Goal: Task Accomplishment & Management: Complete application form

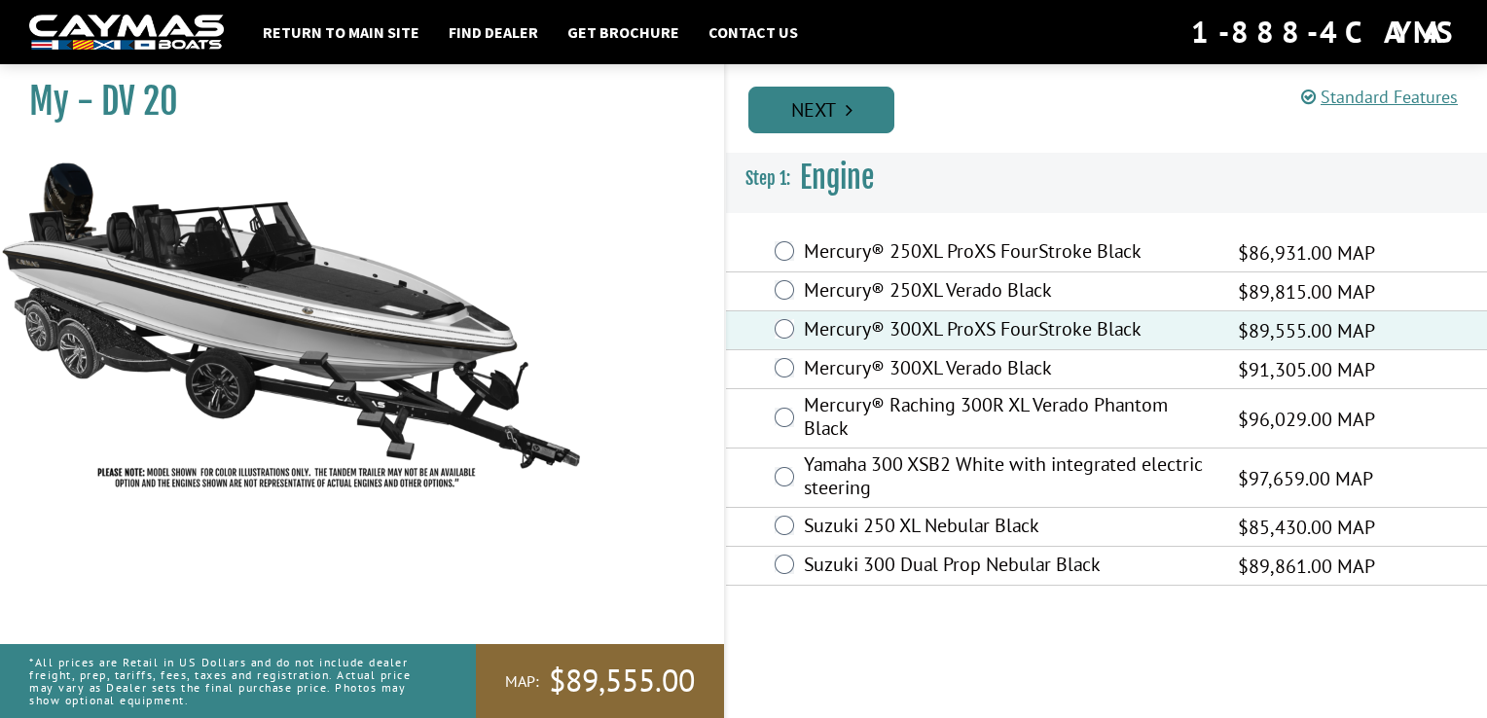
click at [841, 117] on link "Next" at bounding box center [821, 110] width 146 height 47
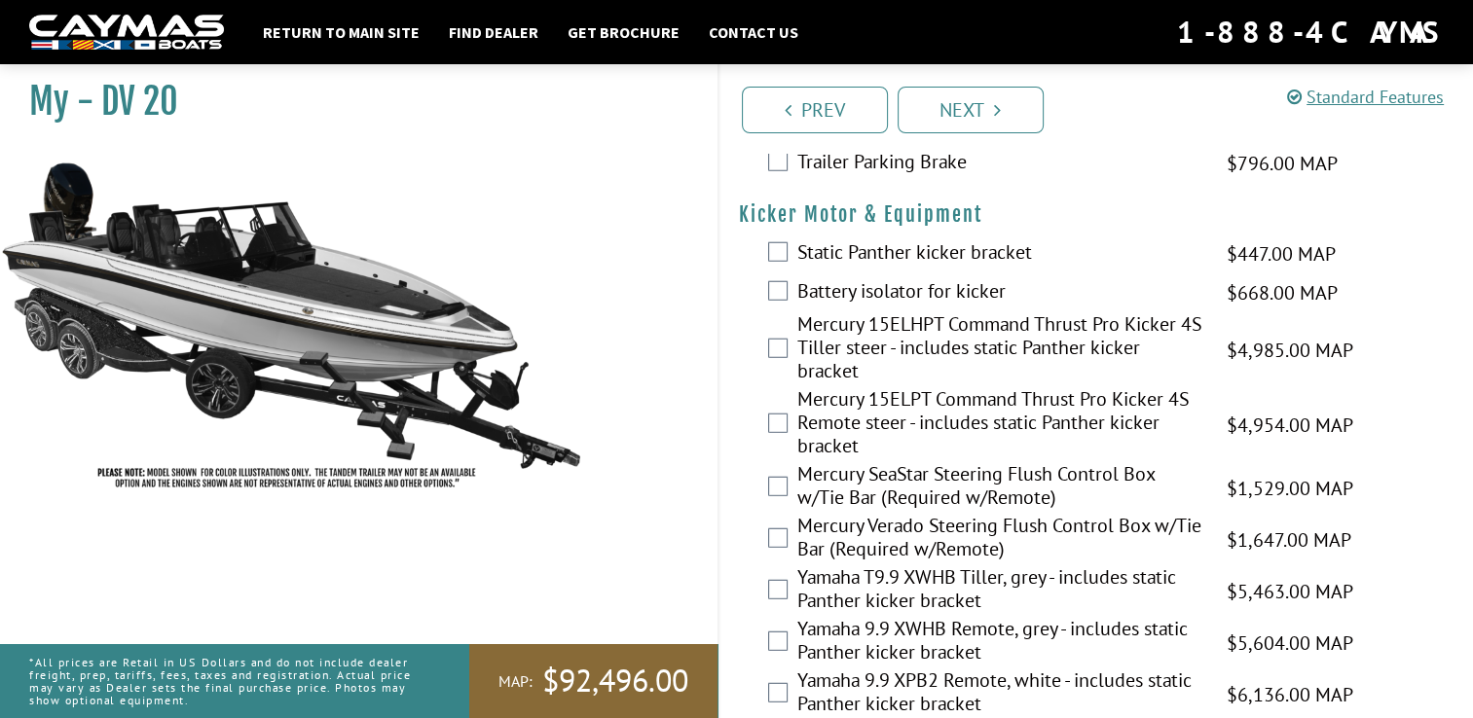
scroll to position [5096, 0]
click at [991, 109] on link "Next" at bounding box center [970, 110] width 146 height 47
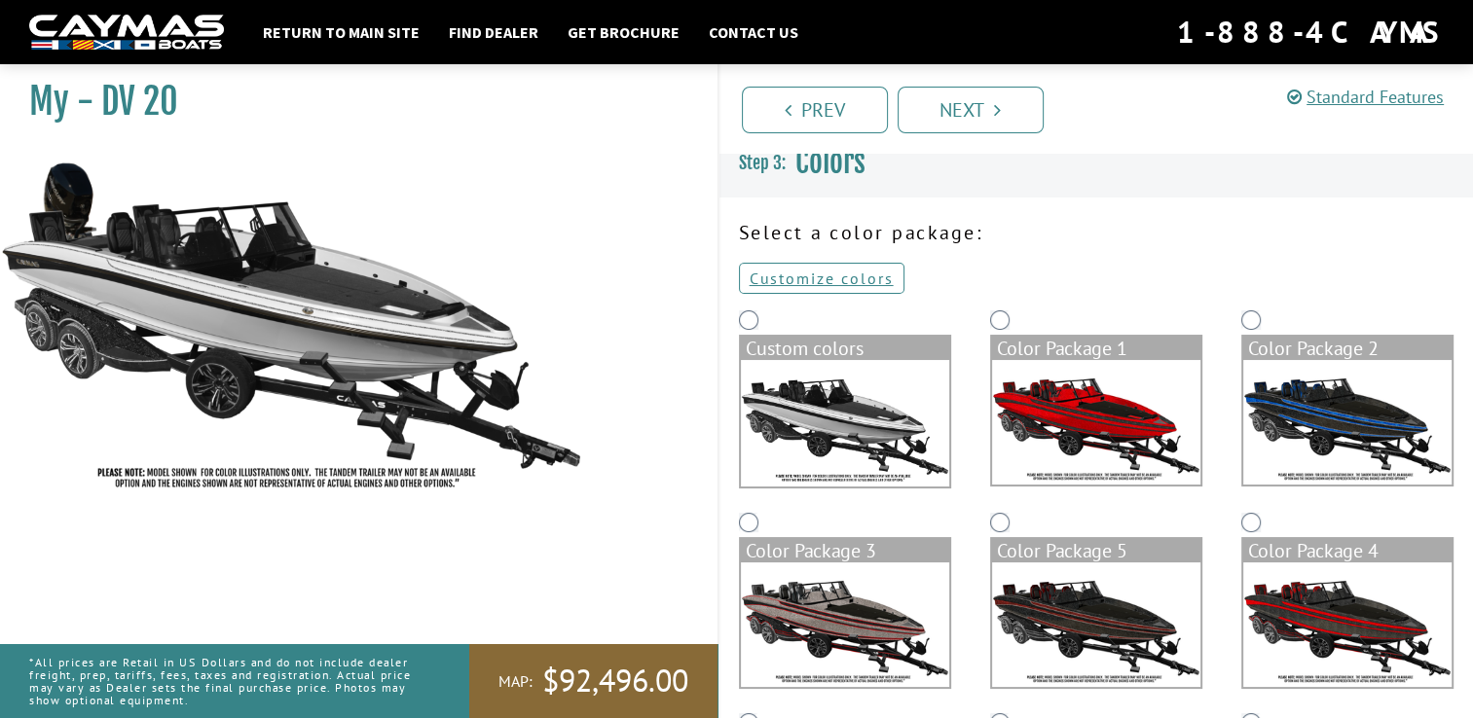
scroll to position [0, 0]
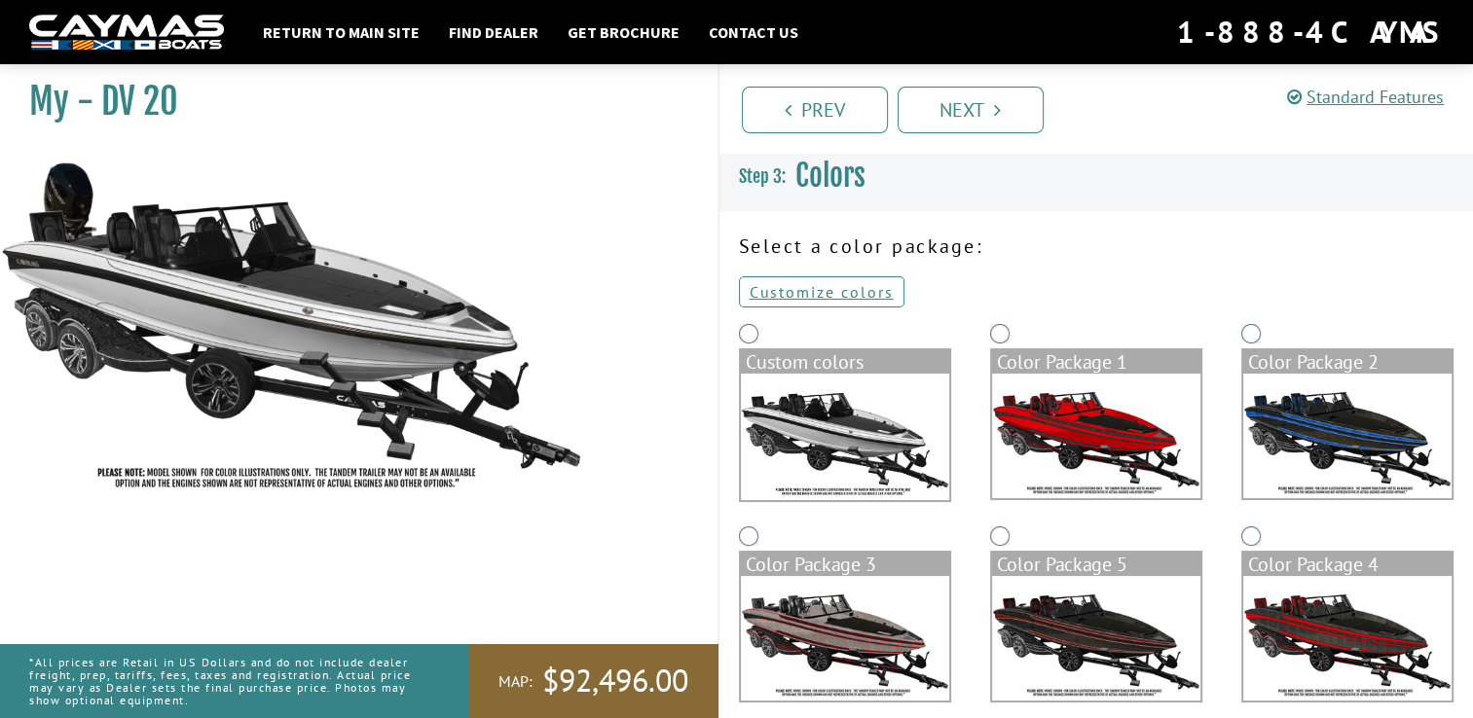
click at [1315, 453] on img at bounding box center [1347, 436] width 208 height 125
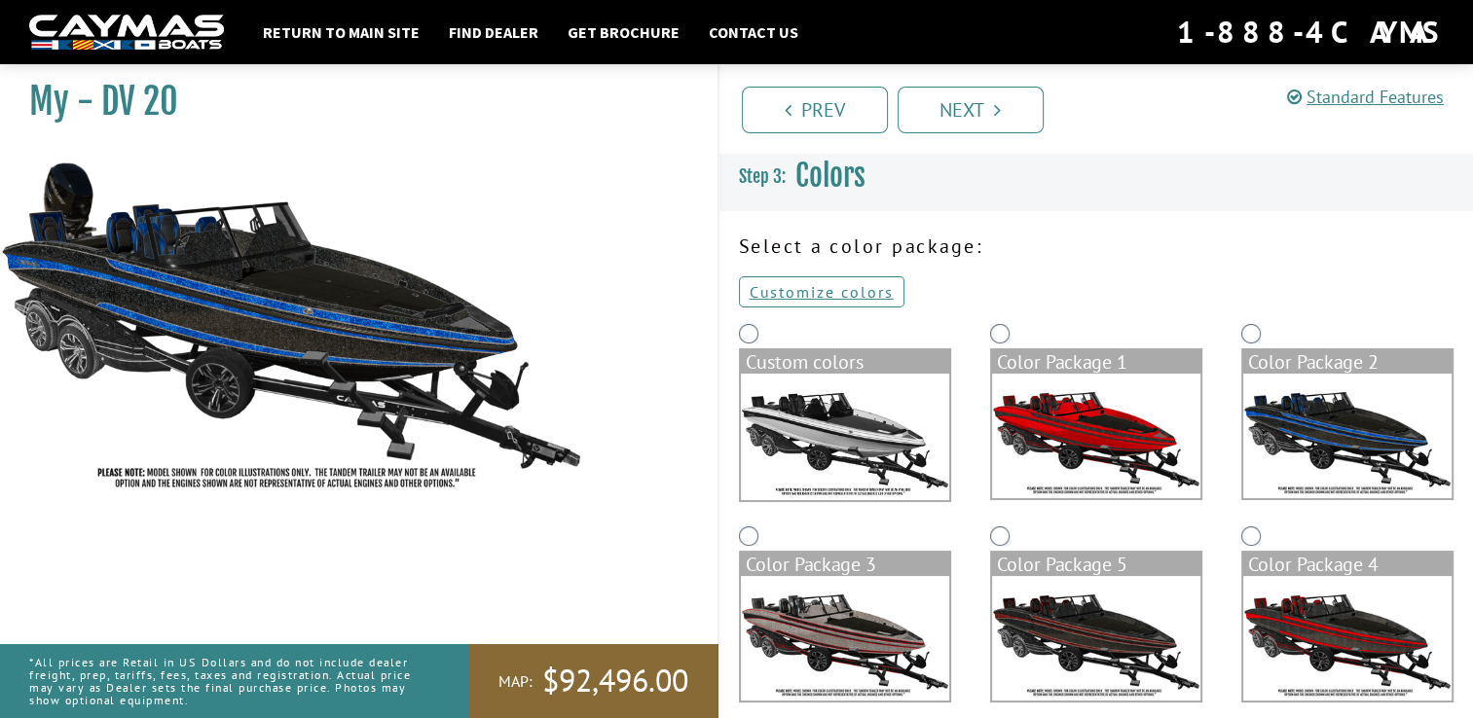
click at [1078, 456] on img at bounding box center [1096, 436] width 208 height 125
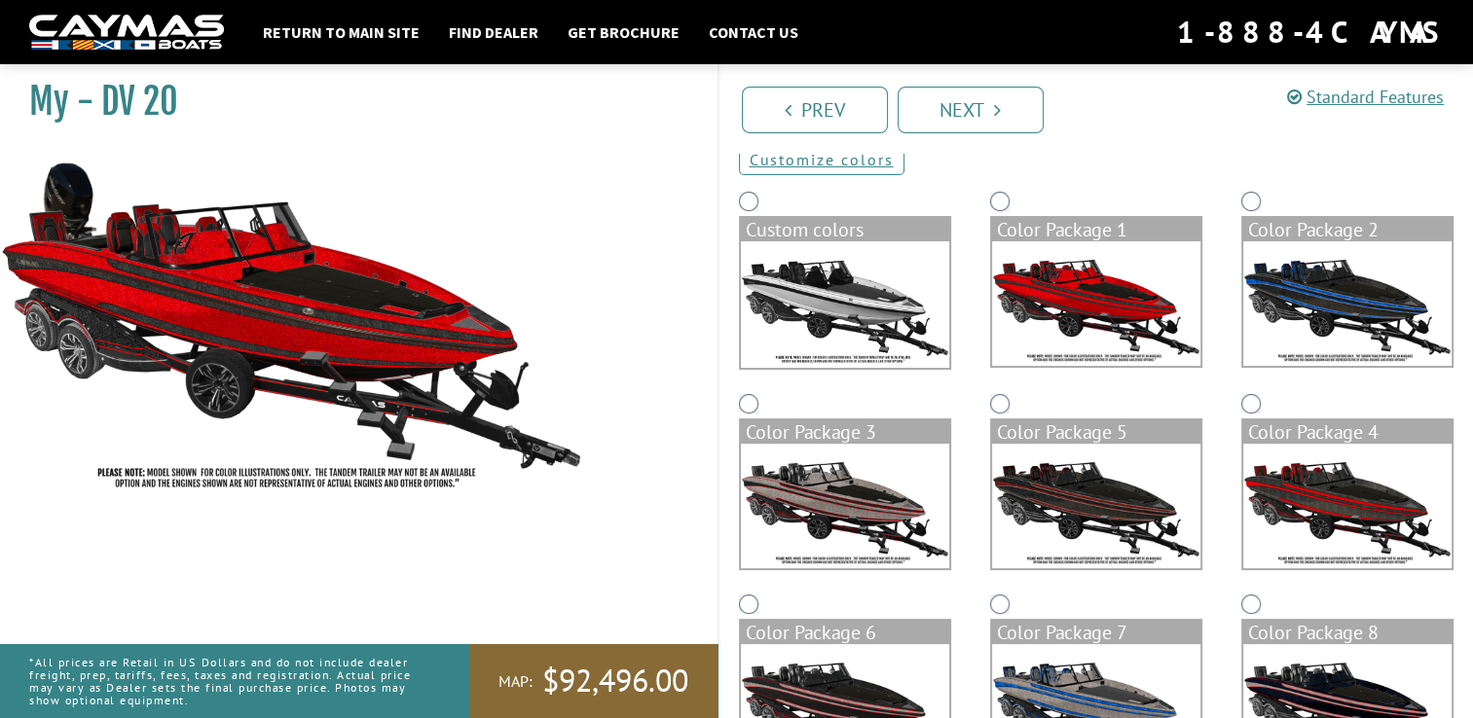
scroll to position [142, 0]
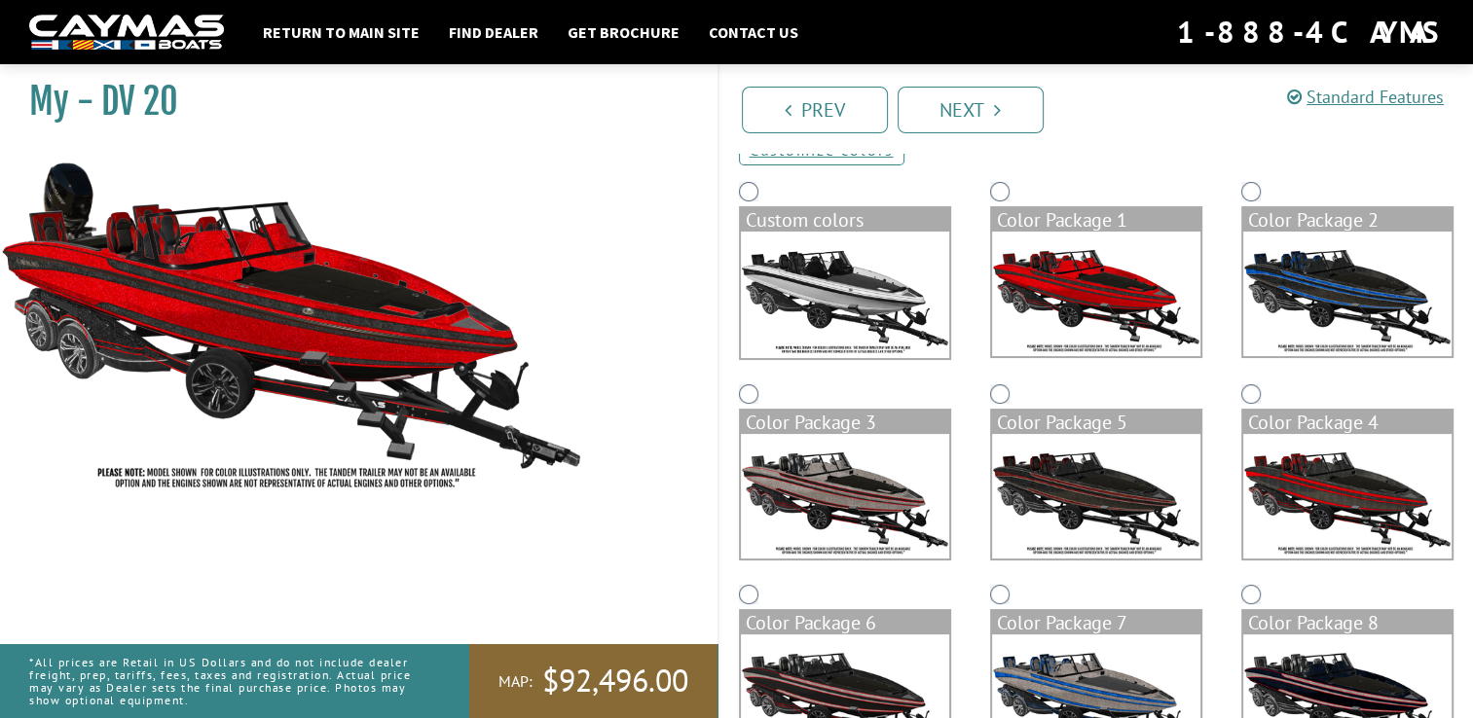
click at [1078, 456] on img at bounding box center [1096, 496] width 208 height 125
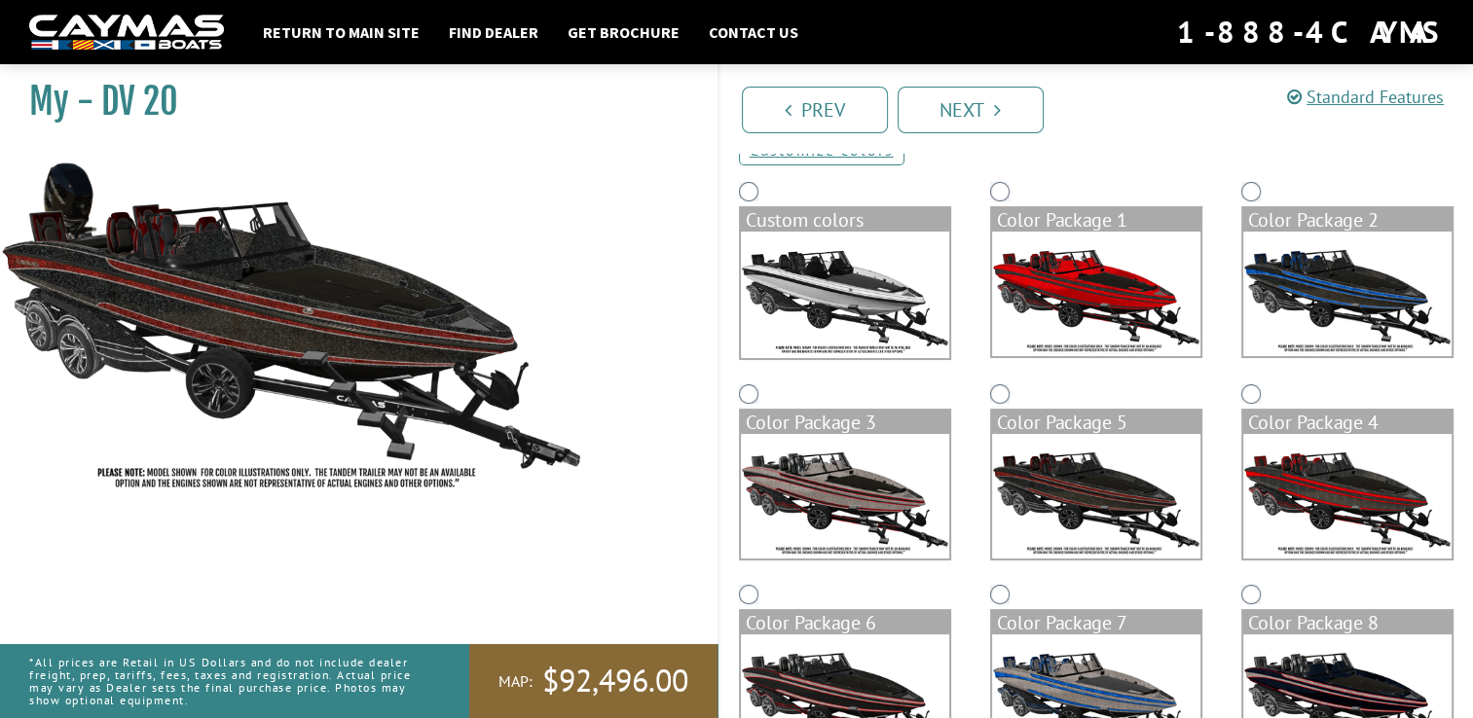
click at [922, 485] on img at bounding box center [845, 496] width 208 height 125
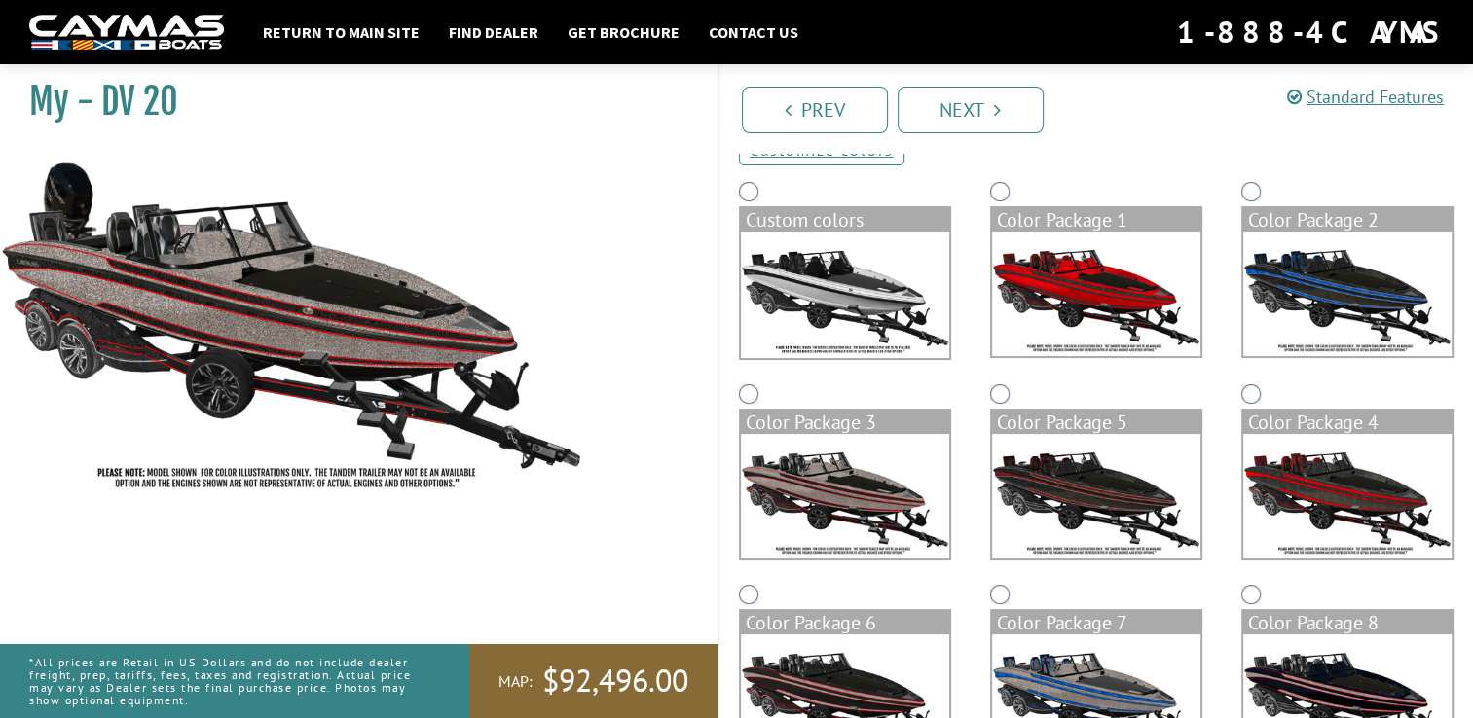
click at [1226, 512] on div "Color Package 4" at bounding box center [1346, 480] width 251 height 200
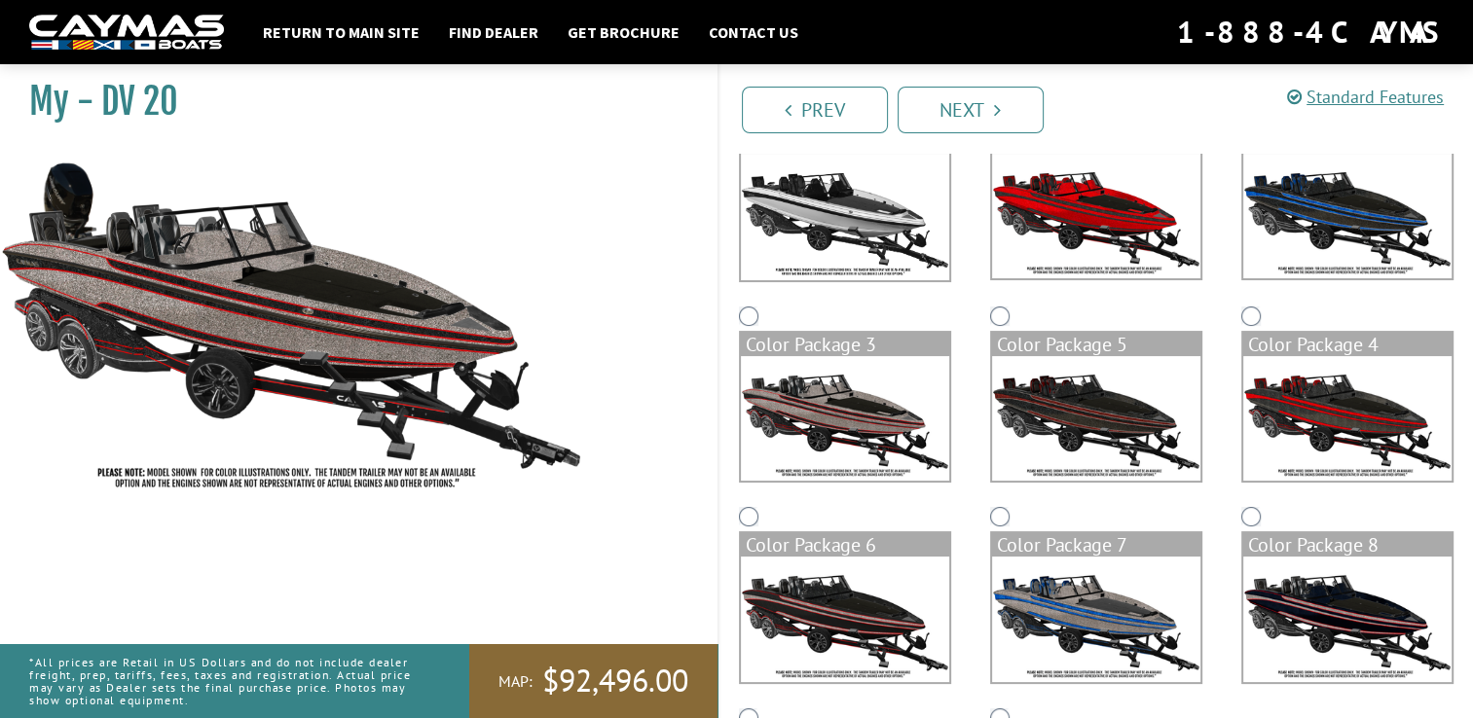
scroll to position [229, 0]
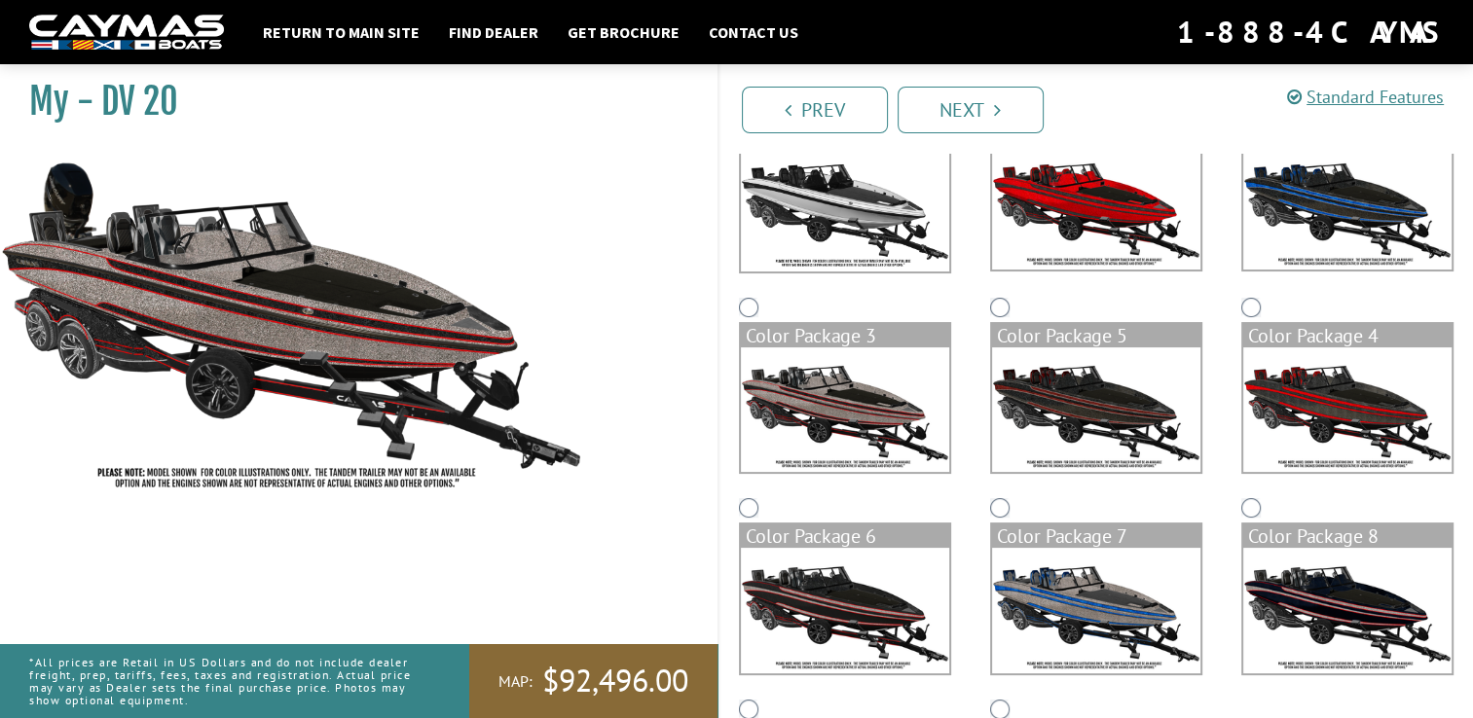
click at [1262, 391] on img at bounding box center [1347, 409] width 208 height 125
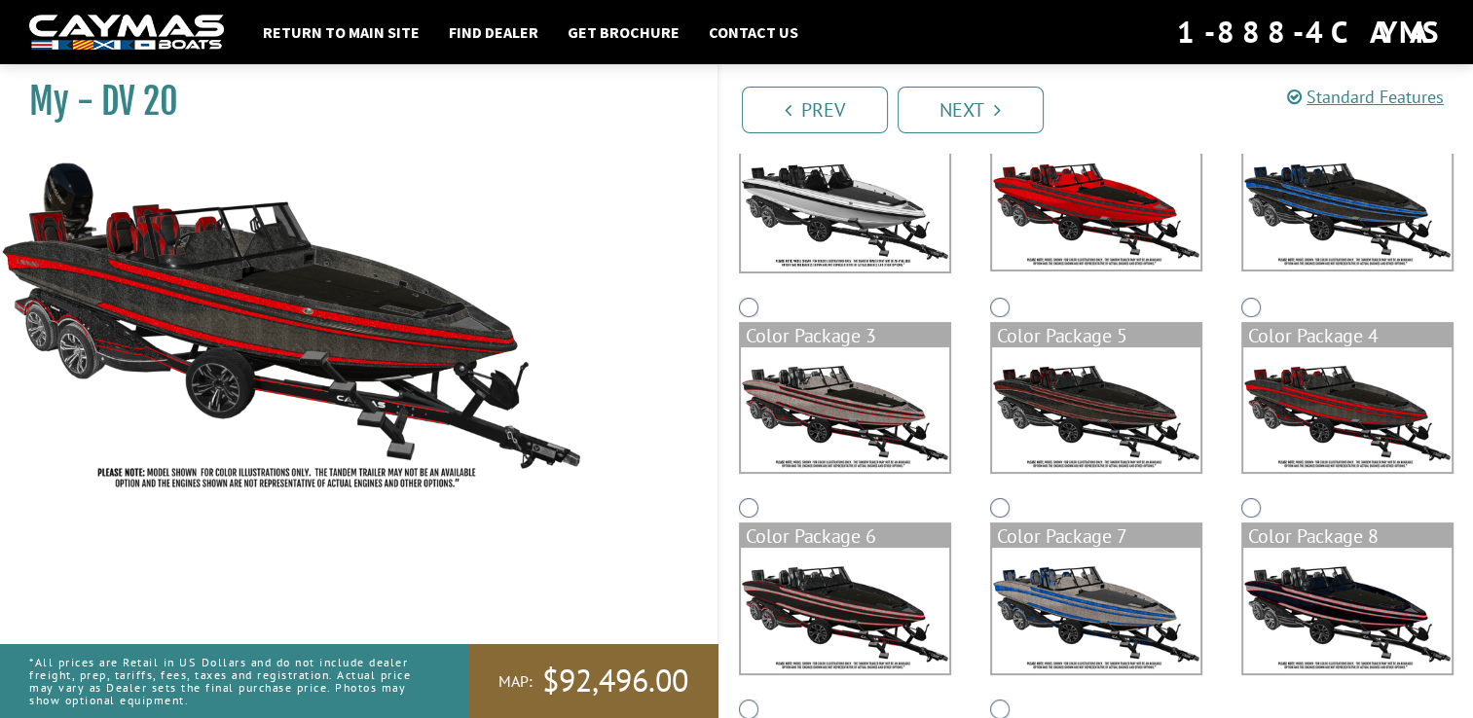
click at [1331, 587] on img at bounding box center [1347, 610] width 208 height 125
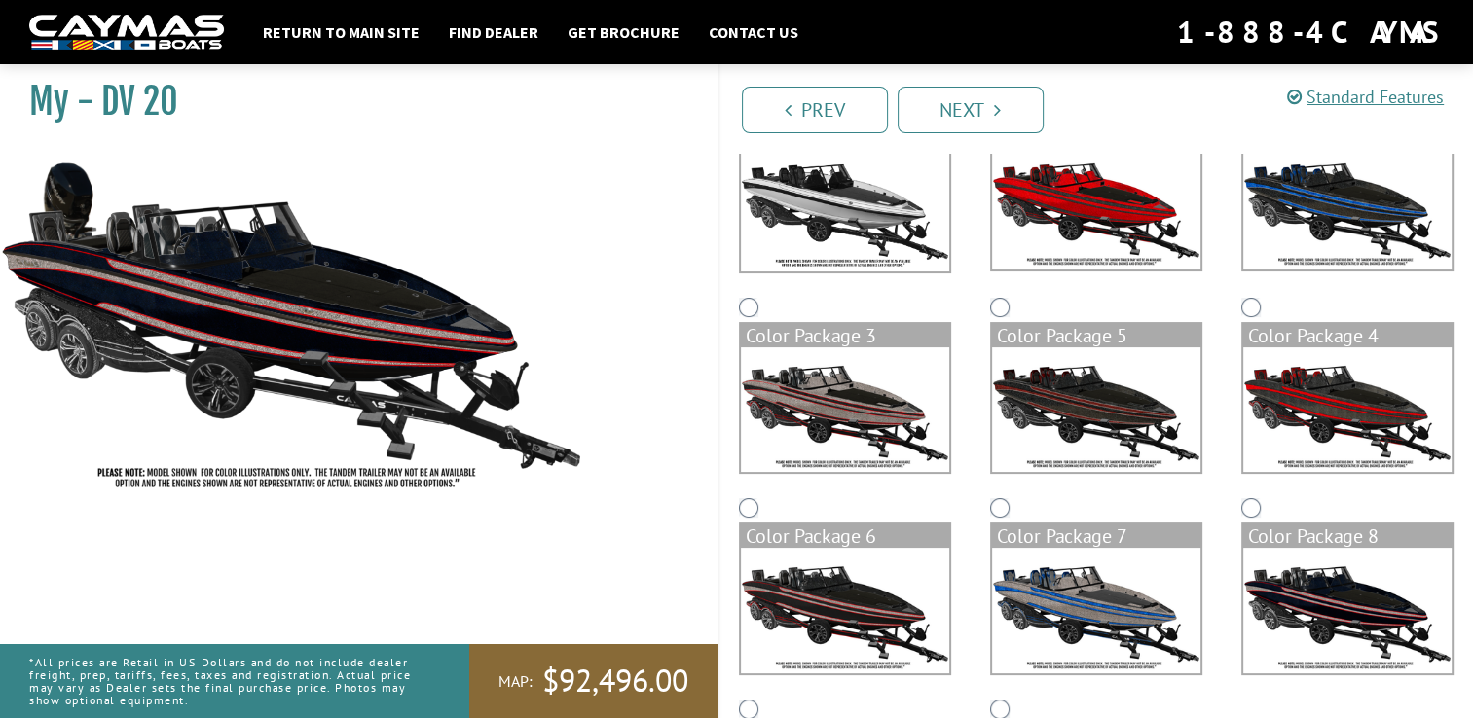
click at [1130, 609] on img at bounding box center [1096, 610] width 208 height 125
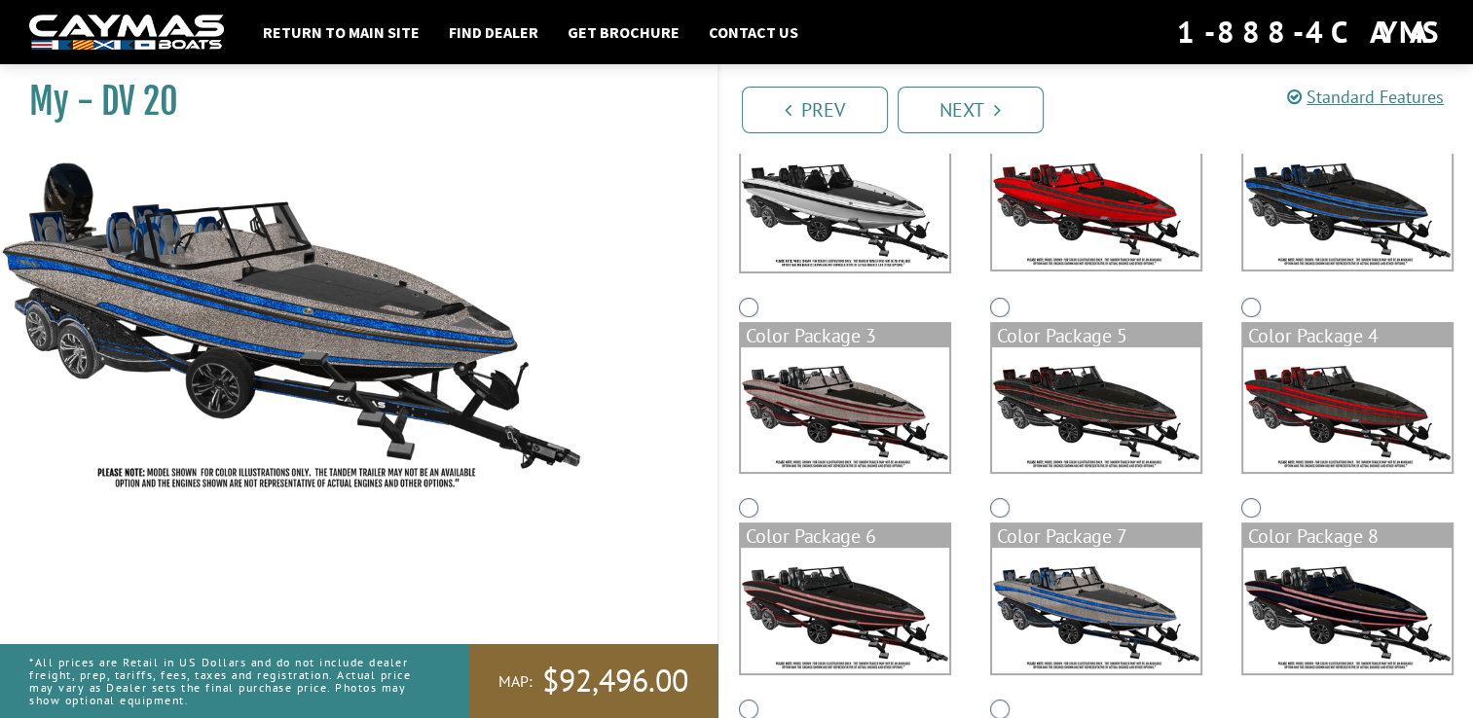
click at [906, 607] on img at bounding box center [845, 610] width 208 height 125
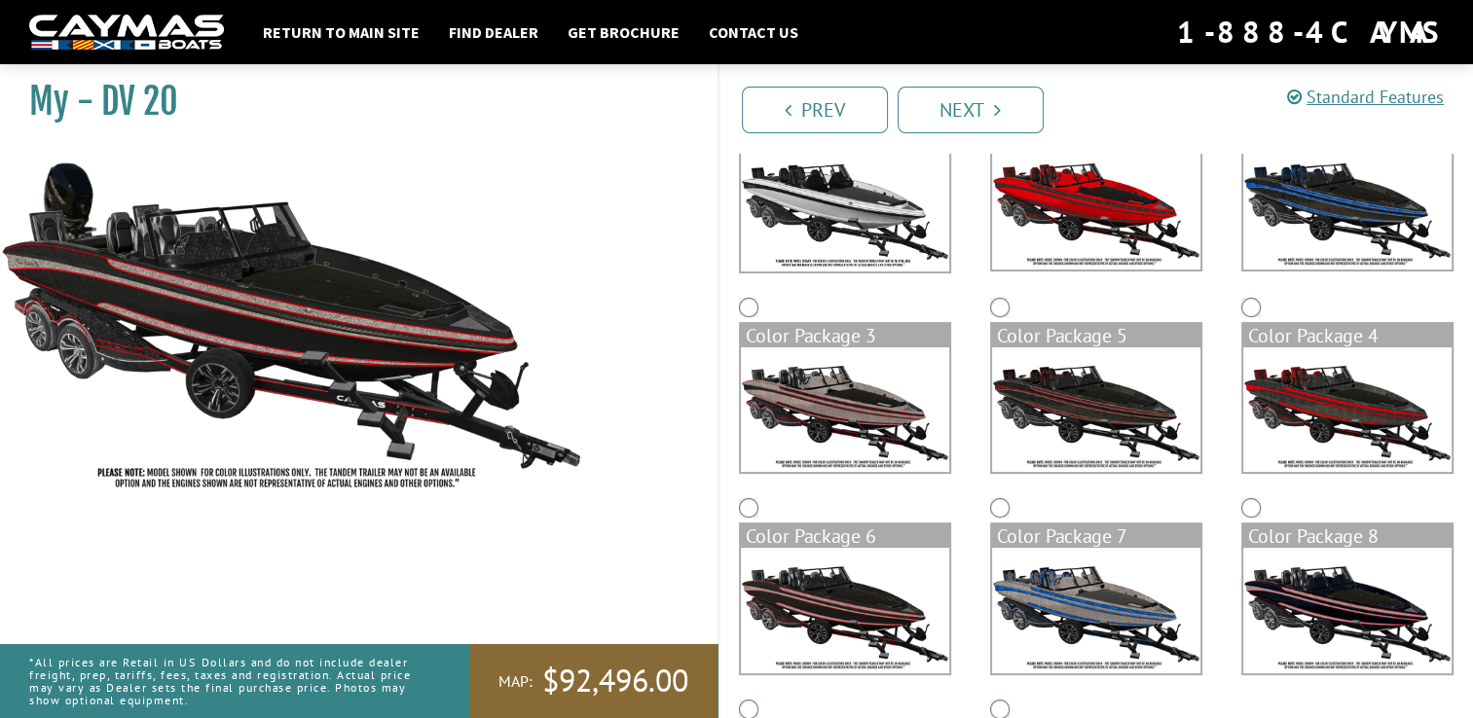
scroll to position [424, 0]
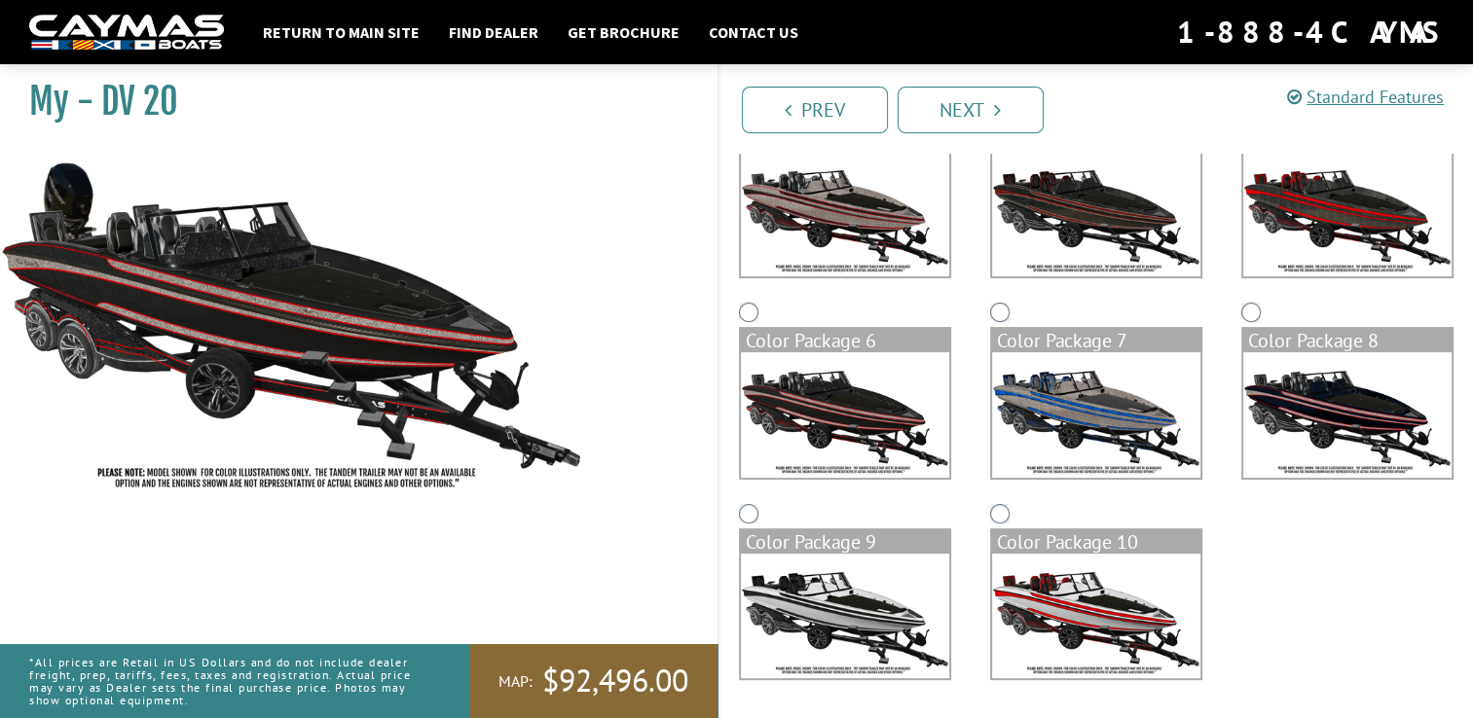
click at [906, 557] on img at bounding box center [845, 616] width 208 height 125
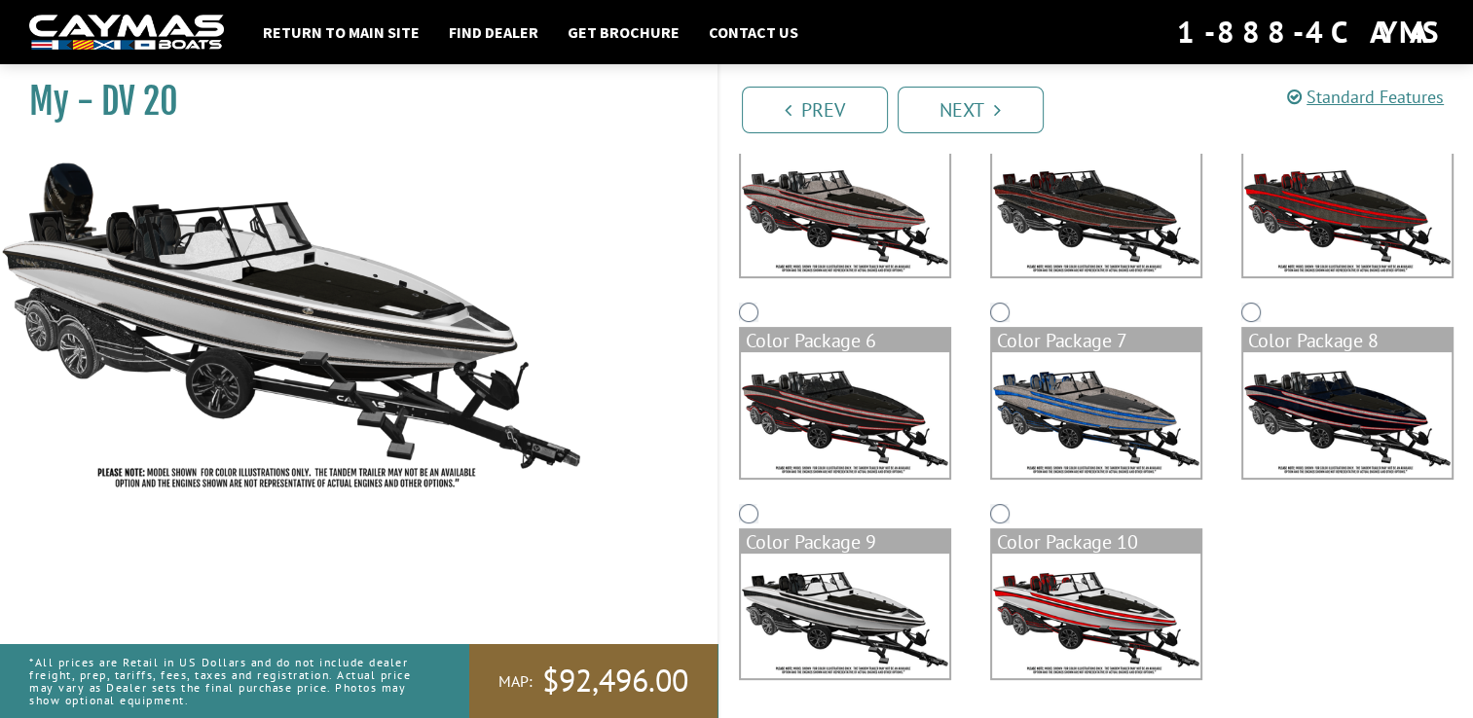
click at [1047, 576] on img at bounding box center [1096, 616] width 208 height 125
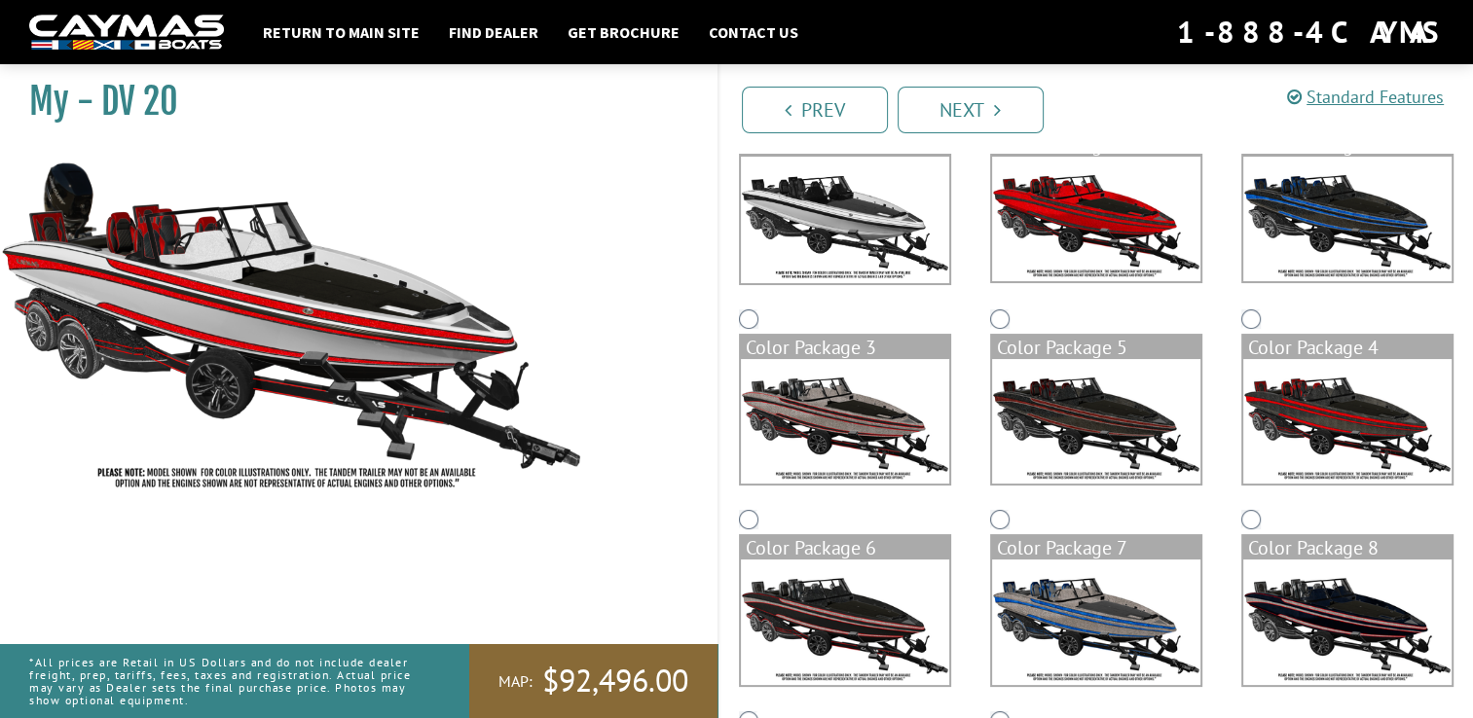
scroll to position [0, 0]
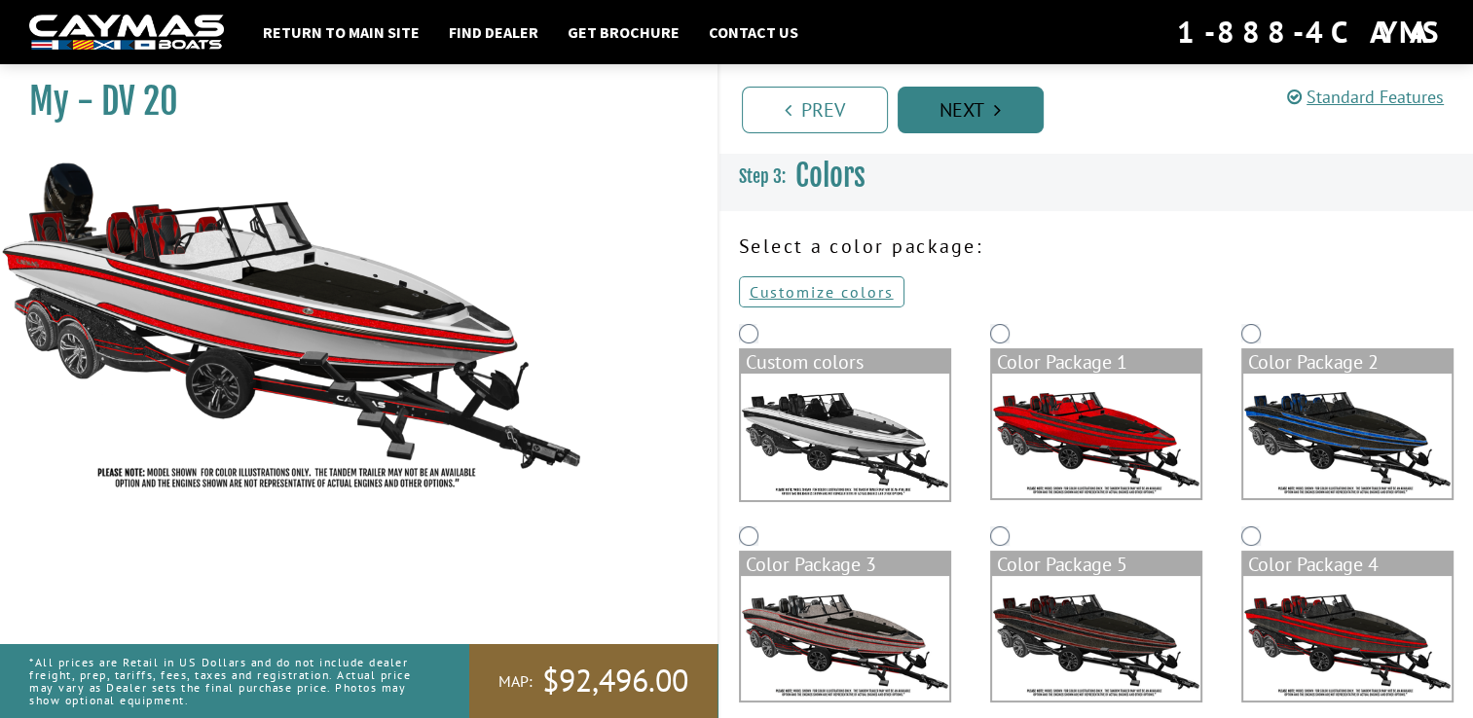
click at [937, 102] on link "Next" at bounding box center [970, 110] width 146 height 47
